Goal: Navigation & Orientation: Find specific page/section

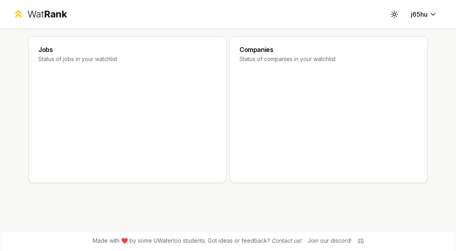
click at [51, 51] on h3 "Jobs" at bounding box center [127, 49] width 178 height 6
click at [49, 51] on h3 "Jobs" at bounding box center [127, 49] width 178 height 6
click at [426, 9] on html "Wat Rank Toggle theme j65hu Jobs Status of jobs in your watchlist Companies Sta…" at bounding box center [228, 125] width 456 height 251
click at [237, 37] on html "Wat Rank Toggle theme j65hu Jobs Status of jobs in your watchlist Companies Sta…" at bounding box center [228, 125] width 456 height 251
click at [28, 12] on div "Wat Rank" at bounding box center [47, 14] width 40 height 13
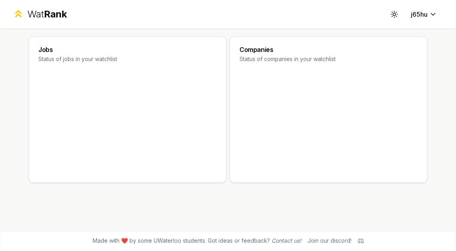
click at [247, 52] on h3 "Companies" at bounding box center [328, 49] width 178 height 6
click at [258, 80] on icon at bounding box center [328, 122] width 178 height 100
drag, startPoint x: 262, startPoint y: 80, endPoint x: 448, endPoint y: 1, distance: 202.3
click at [264, 79] on icon at bounding box center [328, 122] width 178 height 100
click at [421, 18] on html "Wat Rank Toggle theme j65hu Jobs Status of jobs in your watchlist Companies Sta…" at bounding box center [228, 125] width 456 height 251
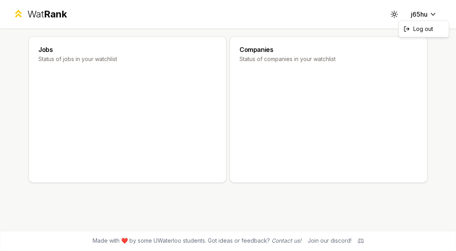
click at [397, 17] on html "Wat Rank Toggle theme j65hu Jobs Status of jobs in your watchlist Companies Sta…" at bounding box center [228, 125] width 456 height 251
click at [395, 14] on circle at bounding box center [394, 14] width 2 height 2
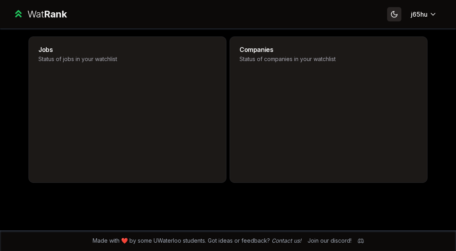
click at [394, 14] on icon at bounding box center [394, 14] width 6 height 6
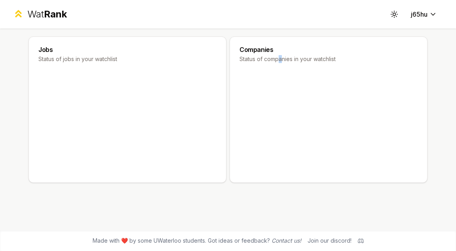
drag, startPoint x: 280, startPoint y: 60, endPoint x: 245, endPoint y: 49, distance: 37.3
click at [277, 59] on p "Status of companies in your watchlist" at bounding box center [328, 59] width 178 height 8
click at [48, 7] on div "Wat Rank Toggle theme j65hu" at bounding box center [228, 14] width 456 height 28
click at [50, 17] on span "Rank" at bounding box center [55, 13] width 23 height 11
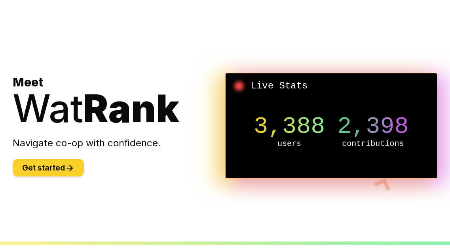
click at [46, 165] on button "Get started" at bounding box center [48, 167] width 71 height 17
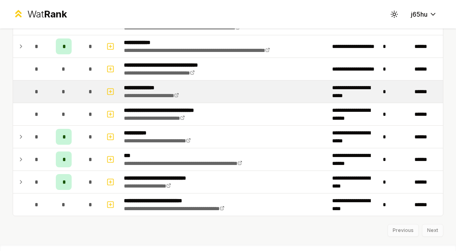
scroll to position [1220, 0]
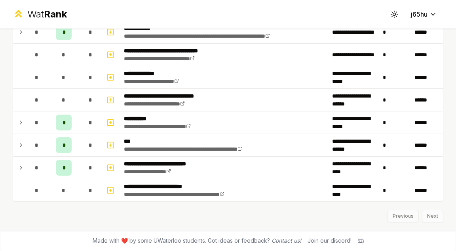
click at [433, 214] on div "Previous Next" at bounding box center [228, 211] width 431 height 21
click at [425, 216] on div "Previous Next" at bounding box center [228, 211] width 431 height 21
click at [356, 211] on div "Previous Next" at bounding box center [228, 211] width 431 height 21
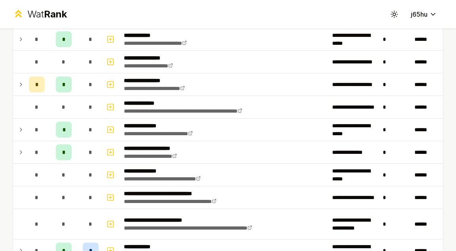
scroll to position [112, 0]
